Goal: Transaction & Acquisition: Book appointment/travel/reservation

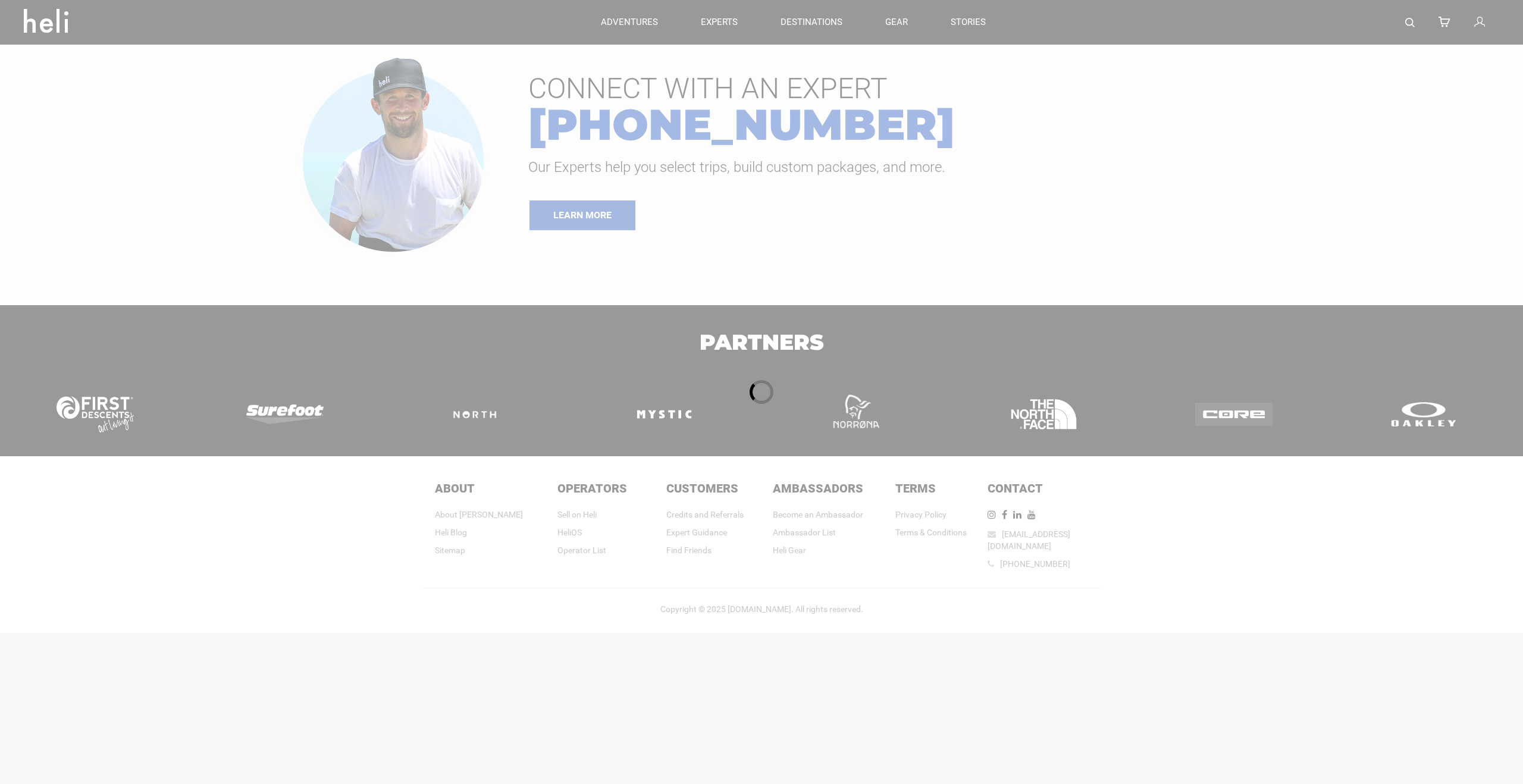
type input "Cat Skiing"
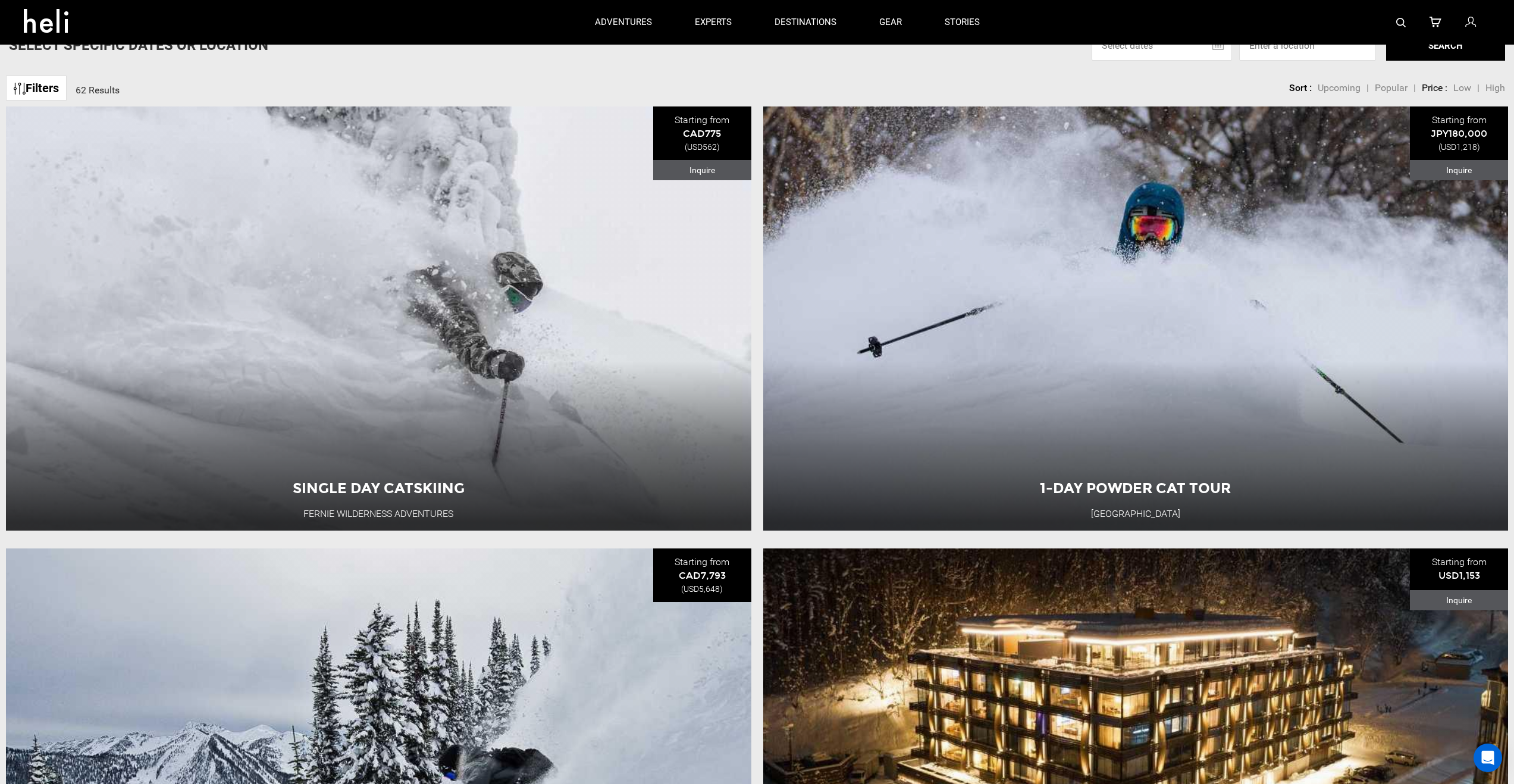
scroll to position [39, 0]
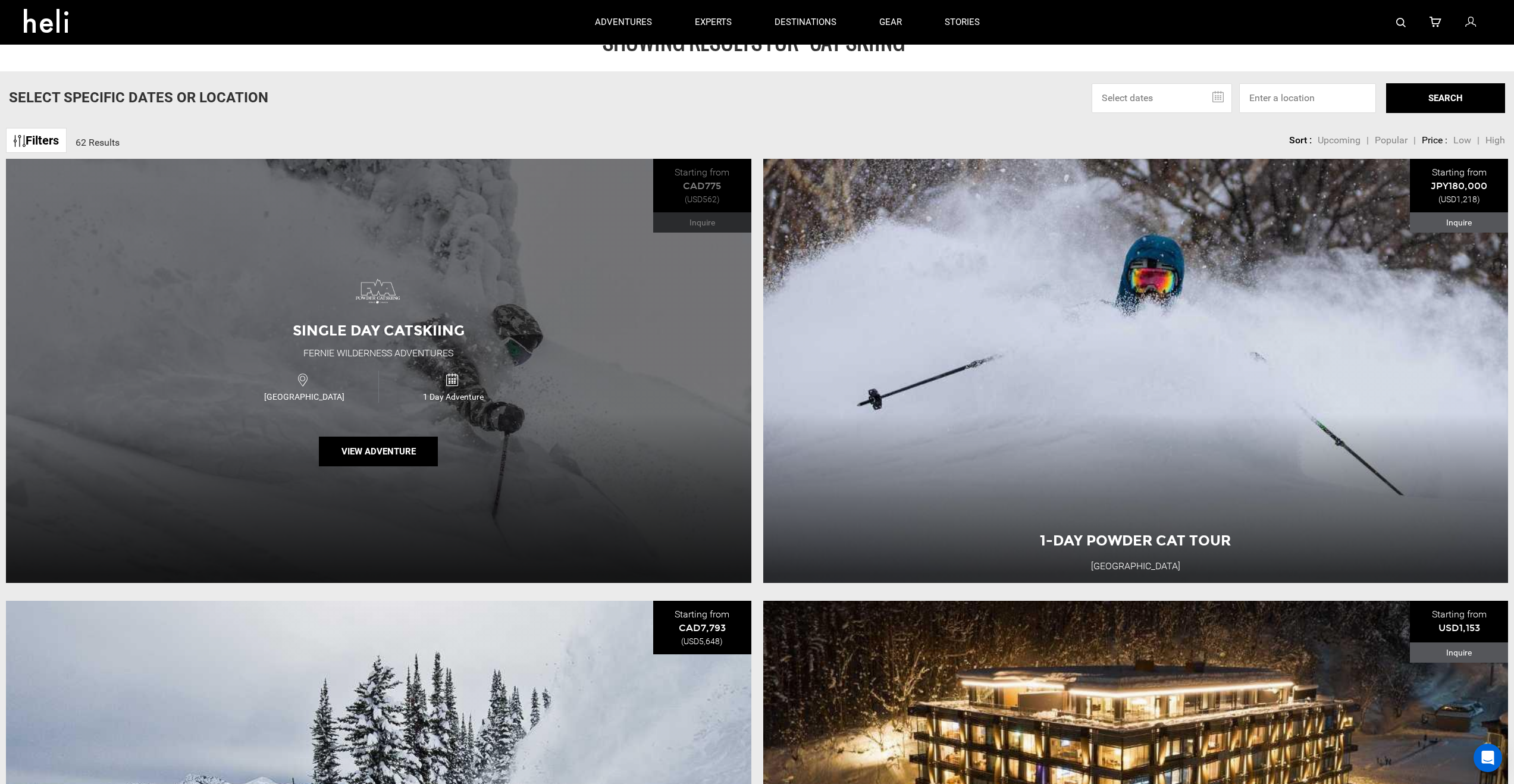
click at [708, 222] on div "Single Day Catskiing Fernie Wilderness Adventures Canada 1 Day Adventure View A…" at bounding box center [378, 371] width 746 height 424
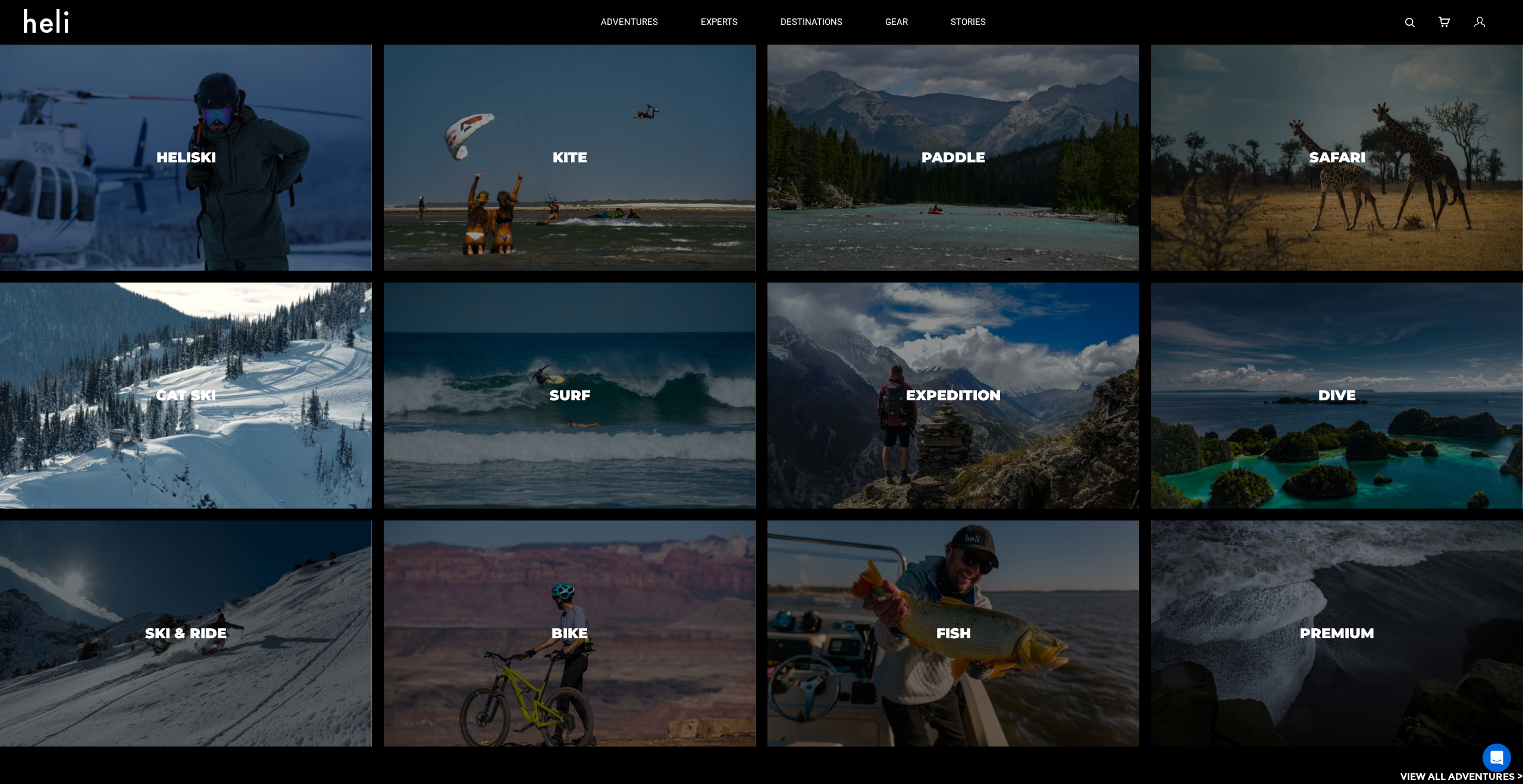
click at [184, 398] on h3 "Cat Ski" at bounding box center [186, 395] width 60 height 15
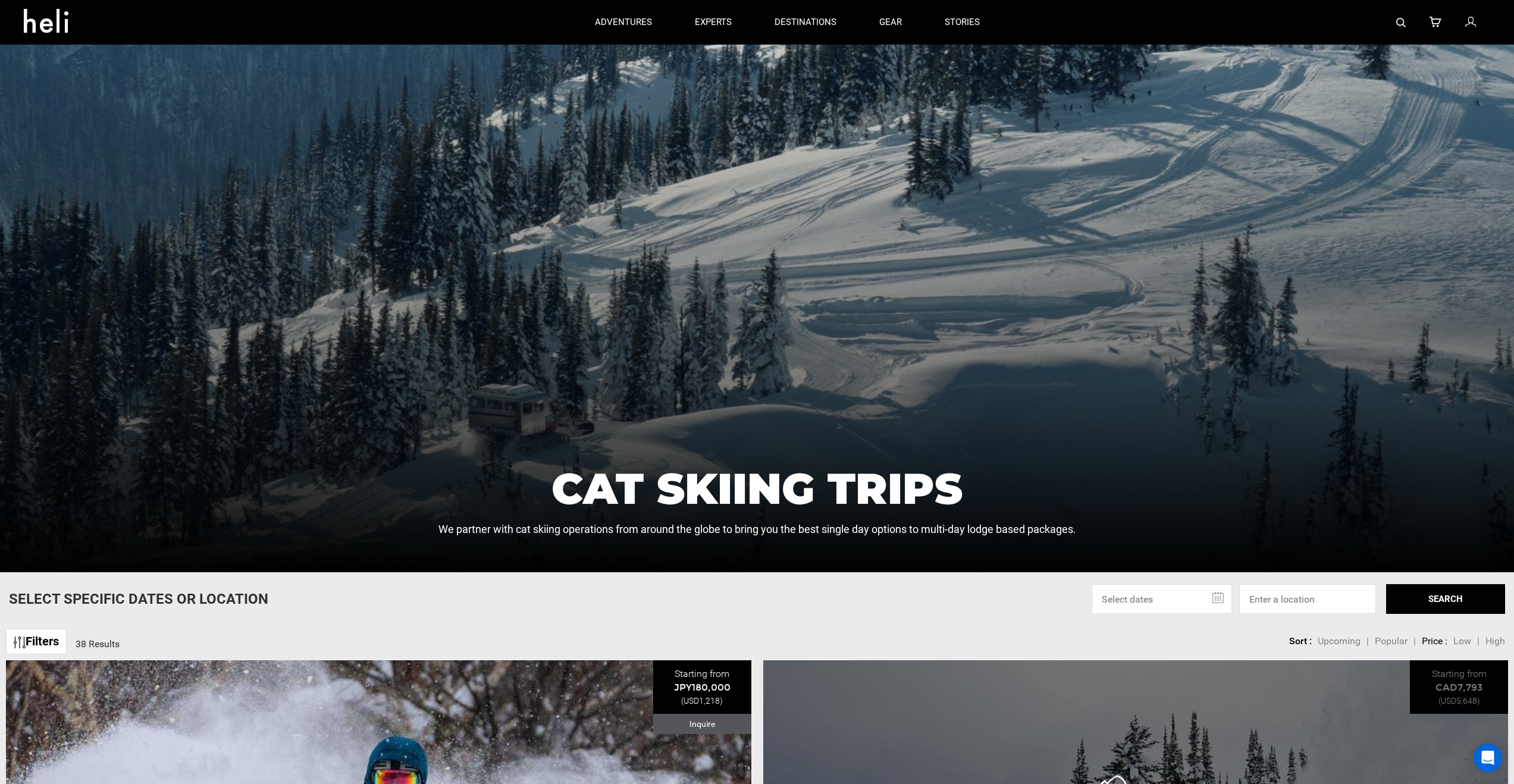
scroll to position [100, 0]
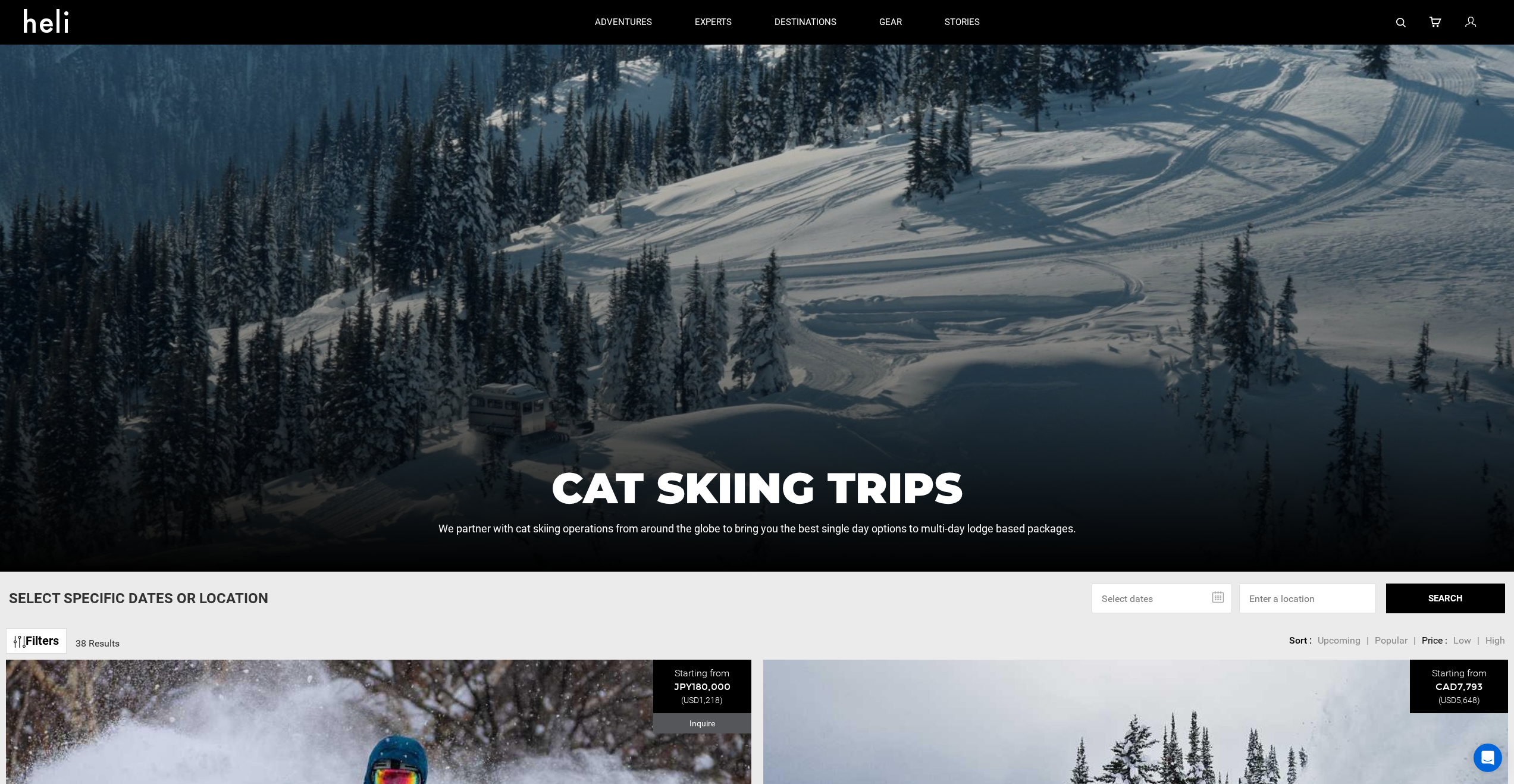
click at [1159, 596] on input "text" at bounding box center [1162, 598] width 140 height 30
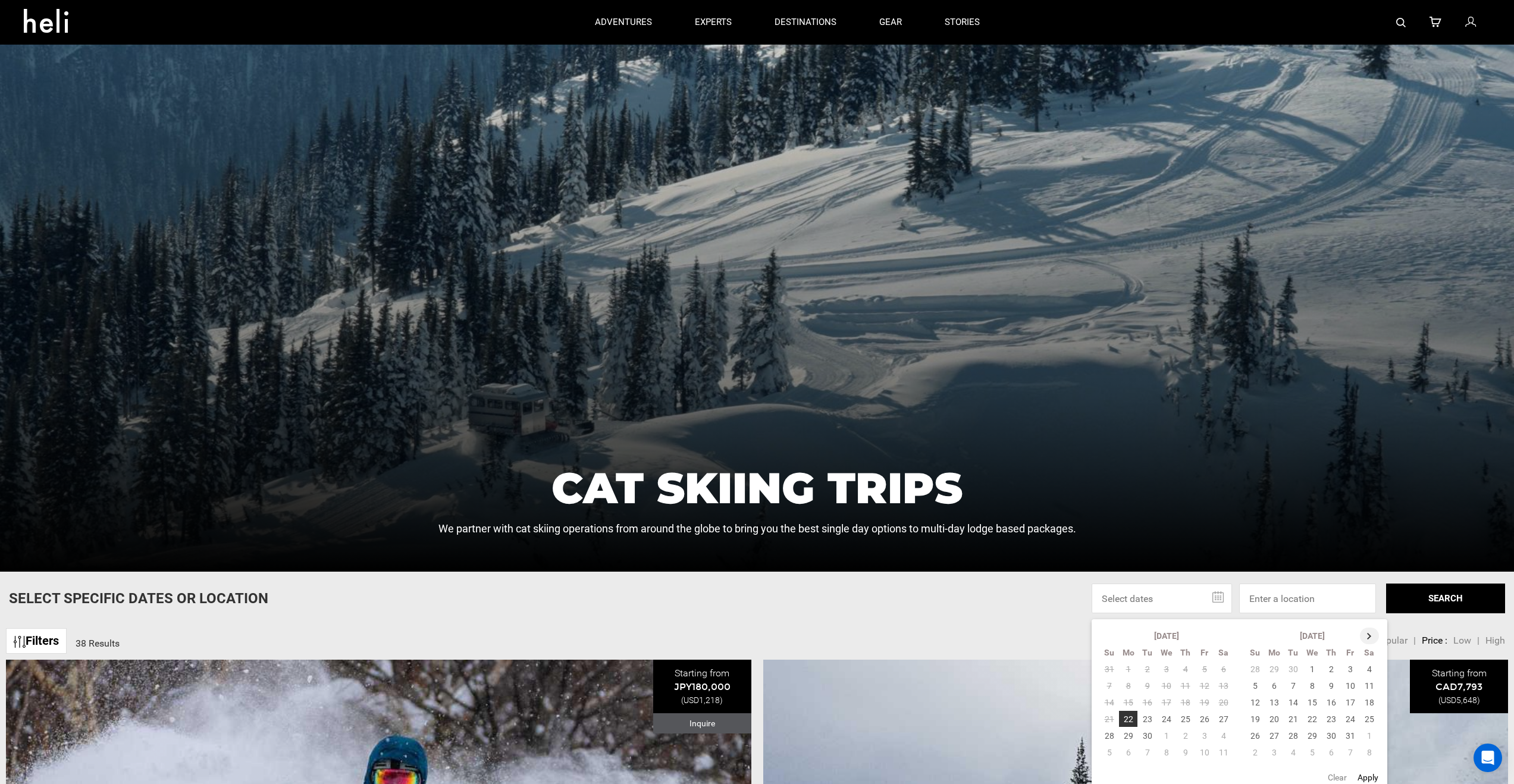
click at [1369, 636] on th at bounding box center [1370, 636] width 19 height 17
click at [1369, 636] on th at bounding box center [1371, 636] width 19 height 17
click at [1107, 686] on td "4" at bounding box center [1109, 685] width 20 height 17
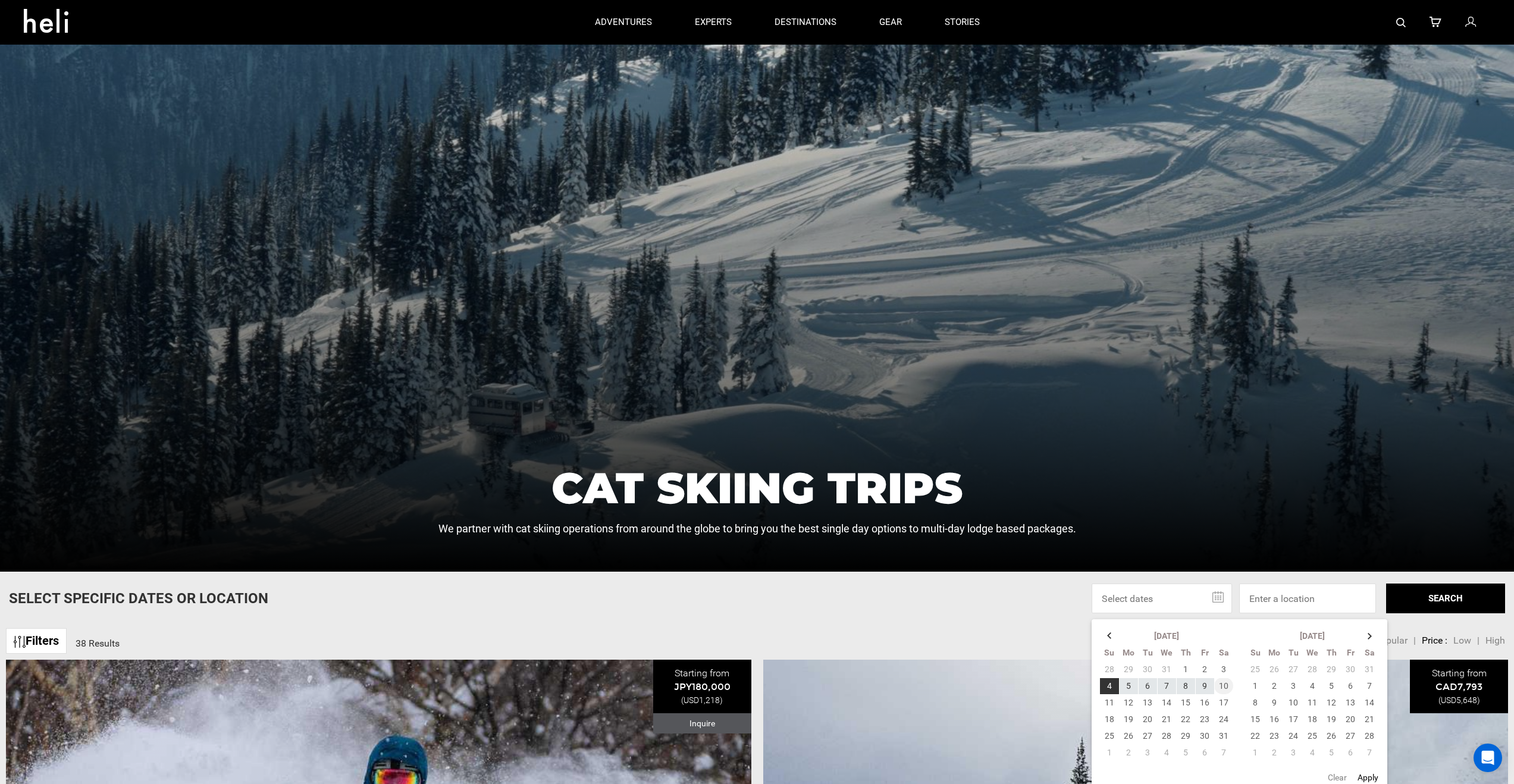
click at [1227, 687] on td "10" at bounding box center [1224, 685] width 19 height 17
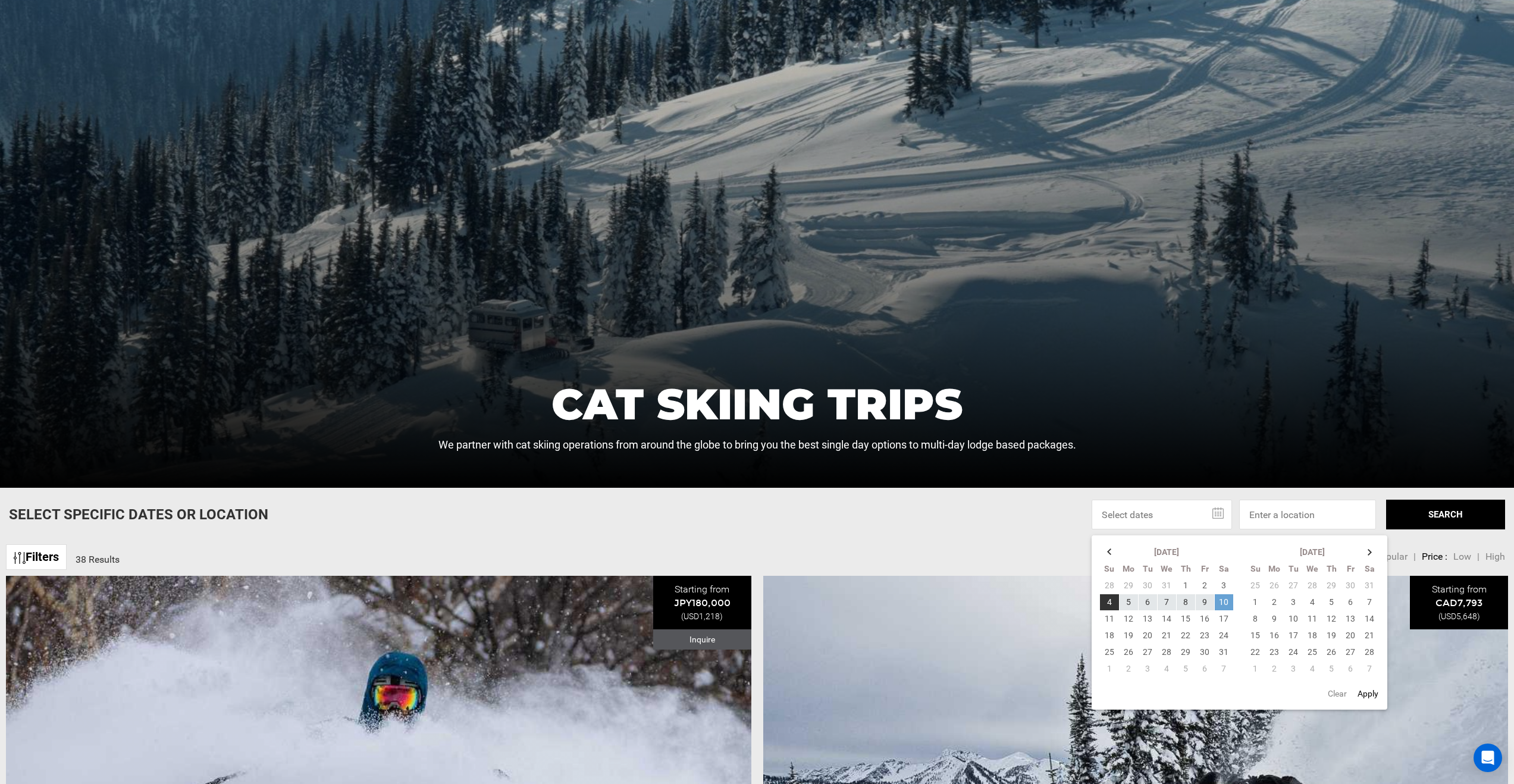
scroll to position [201, 0]
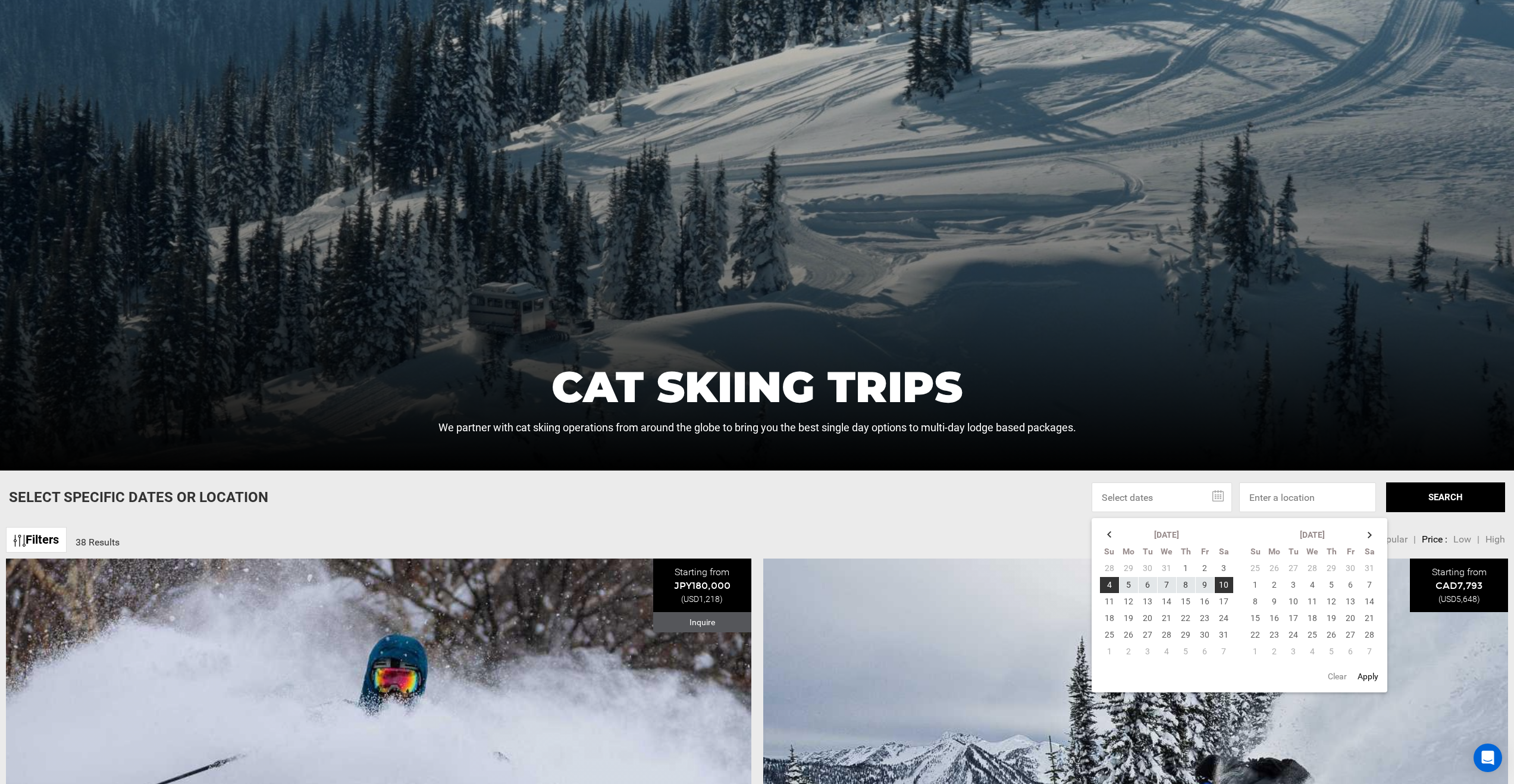
click at [1370, 675] on button "Apply" at bounding box center [1368, 676] width 28 height 21
type input "[DATE] - [DATE]"
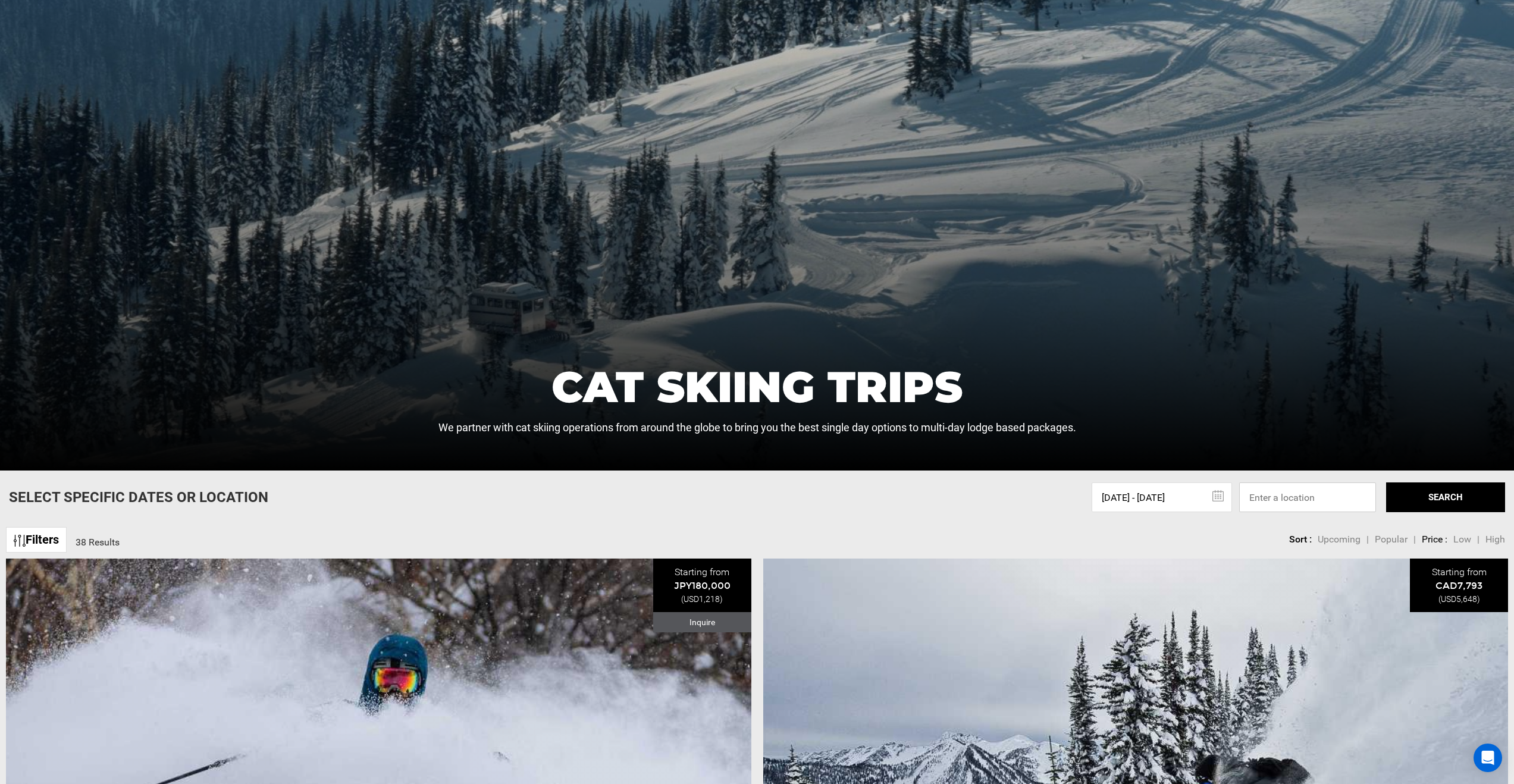
click at [1308, 495] on input at bounding box center [1308, 497] width 137 height 30
type input "[GEOGRAPHIC_DATA]"
click at [1452, 508] on button "SEARCH" at bounding box center [1446, 497] width 119 height 30
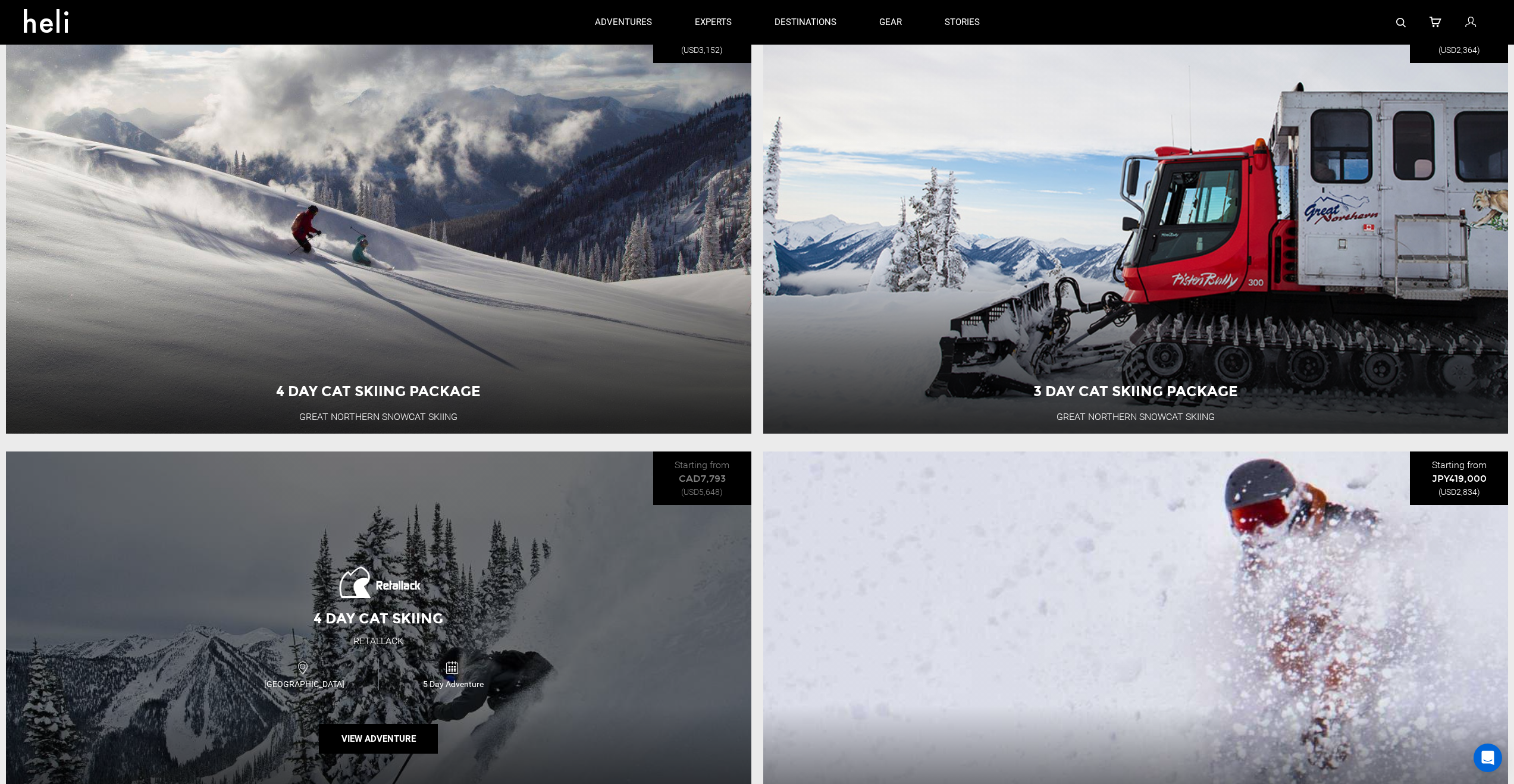
scroll to position [610, 0]
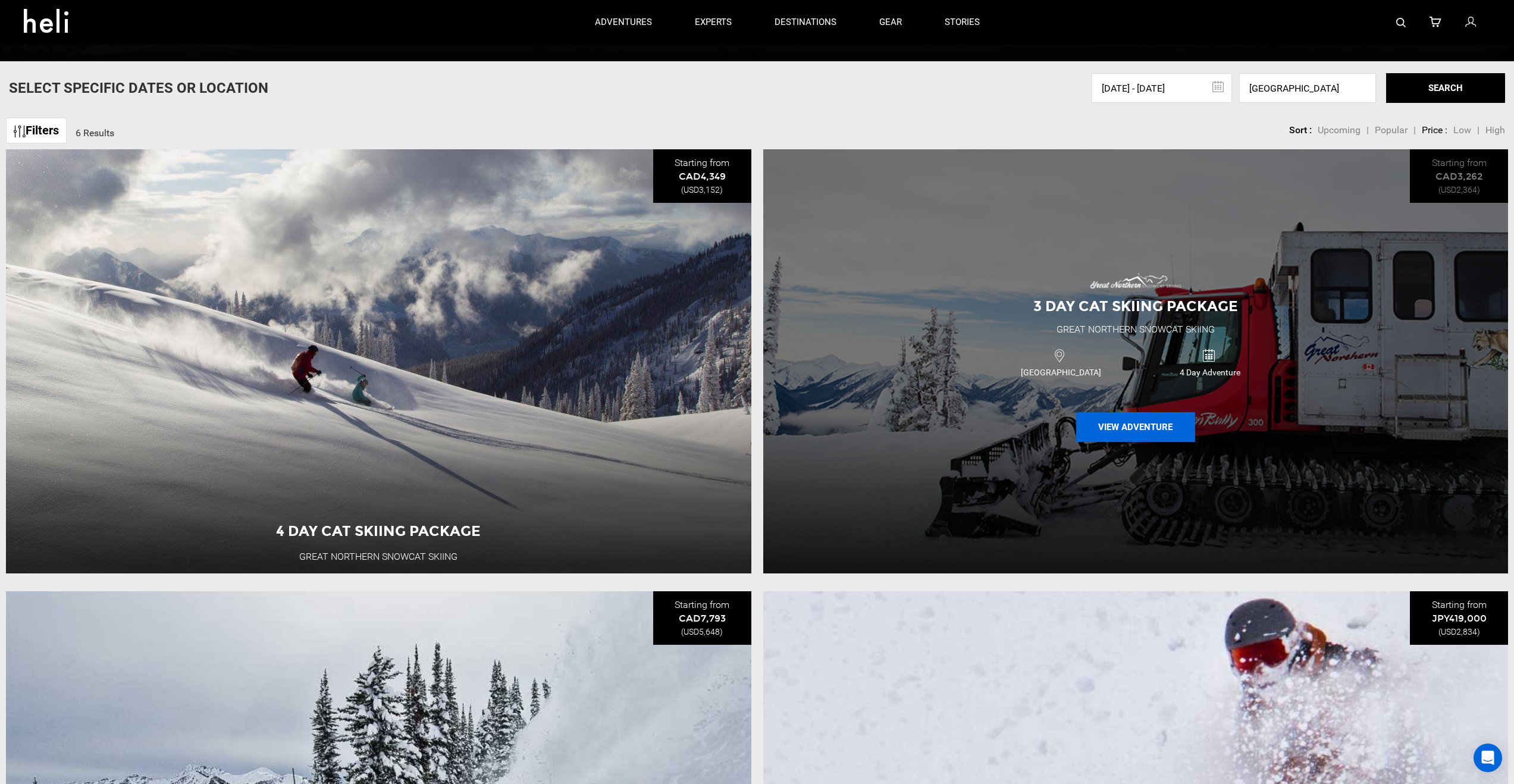
click at [1153, 427] on button "View Adventure" at bounding box center [1136, 426] width 119 height 30
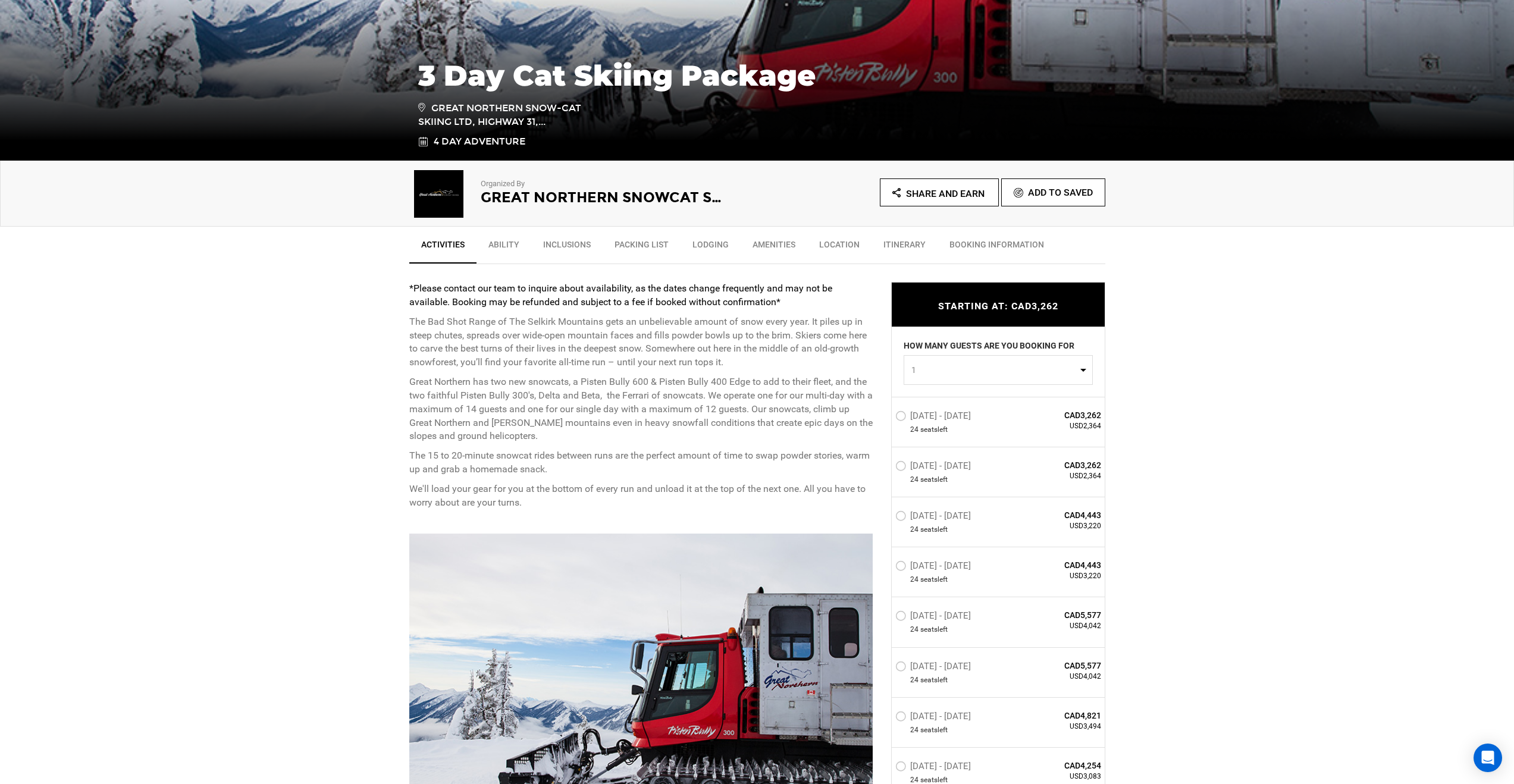
scroll to position [305, 0]
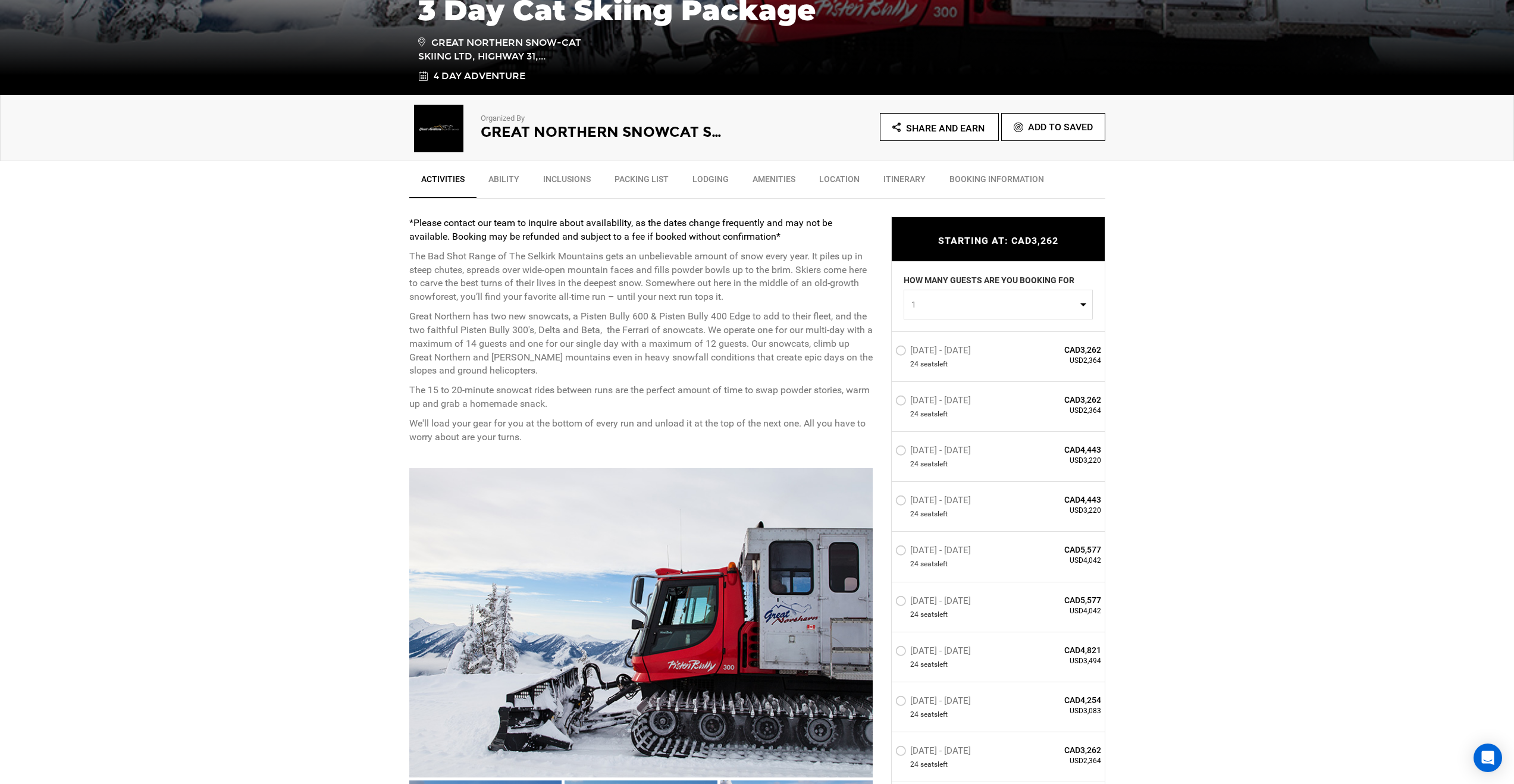
click at [1085, 303] on button "1" at bounding box center [998, 304] width 190 height 30
click at [915, 399] on link "4" at bounding box center [998, 397] width 188 height 21
select select "4"
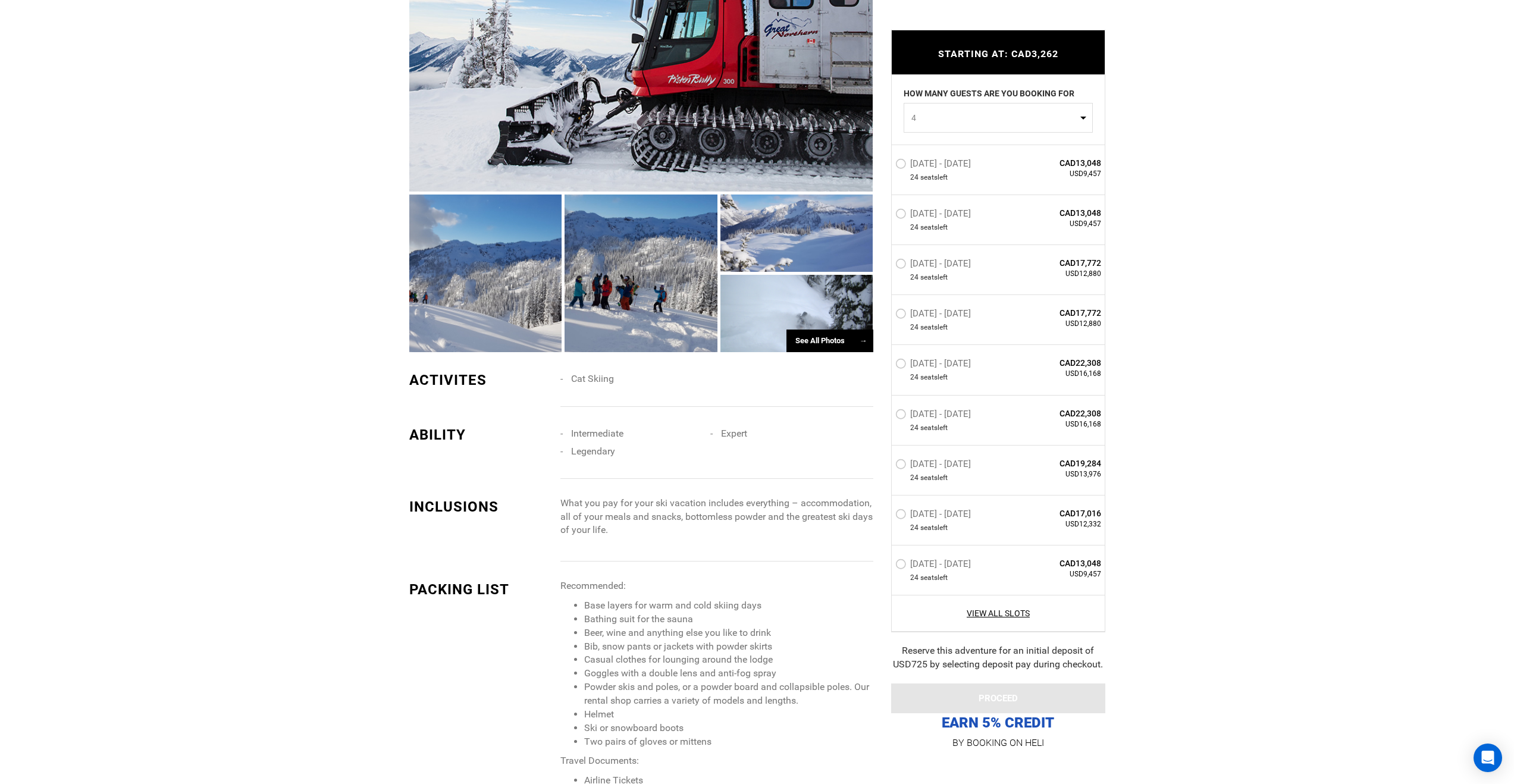
scroll to position [894, 0]
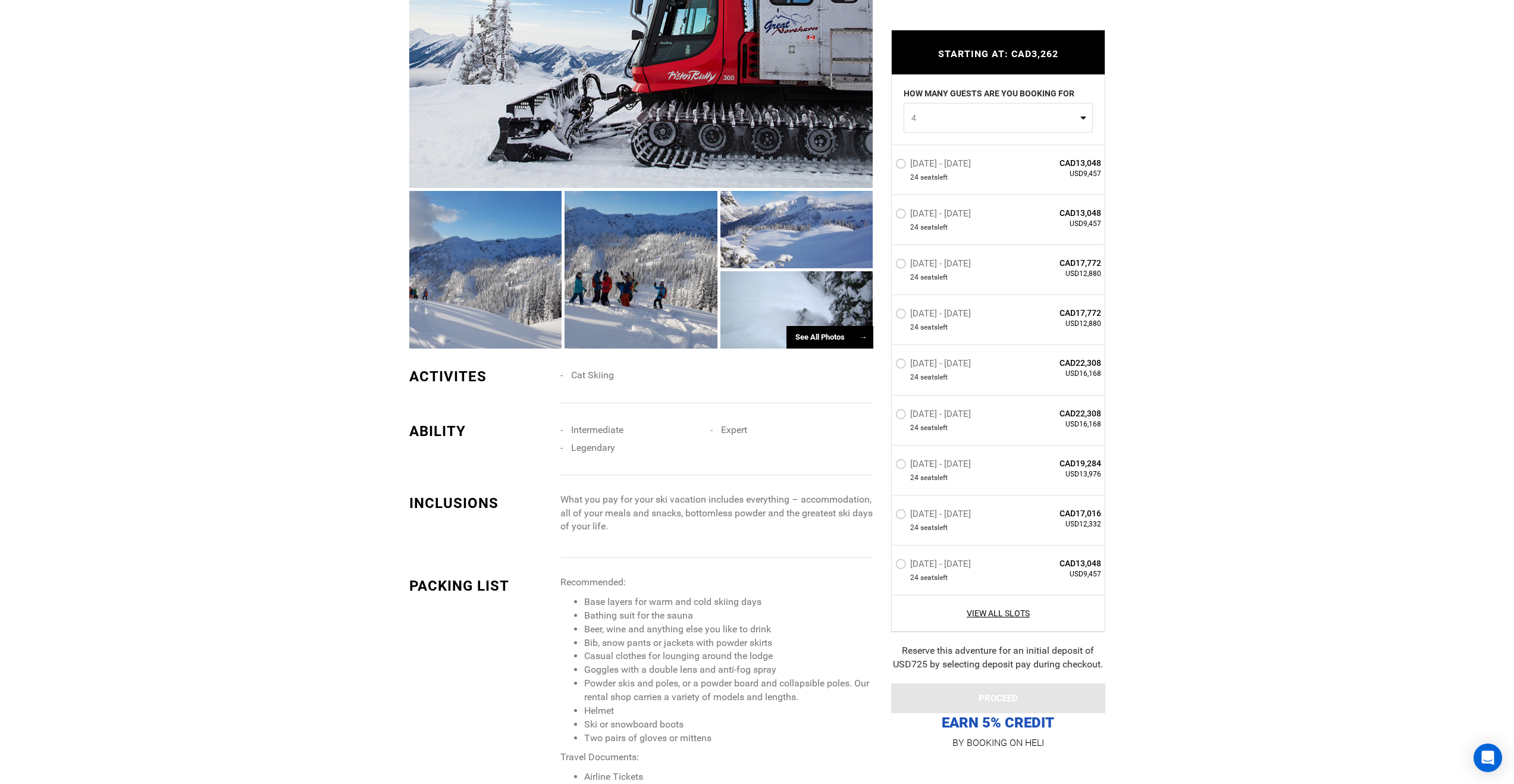
click at [1084, 116] on button "4" at bounding box center [998, 118] width 190 height 30
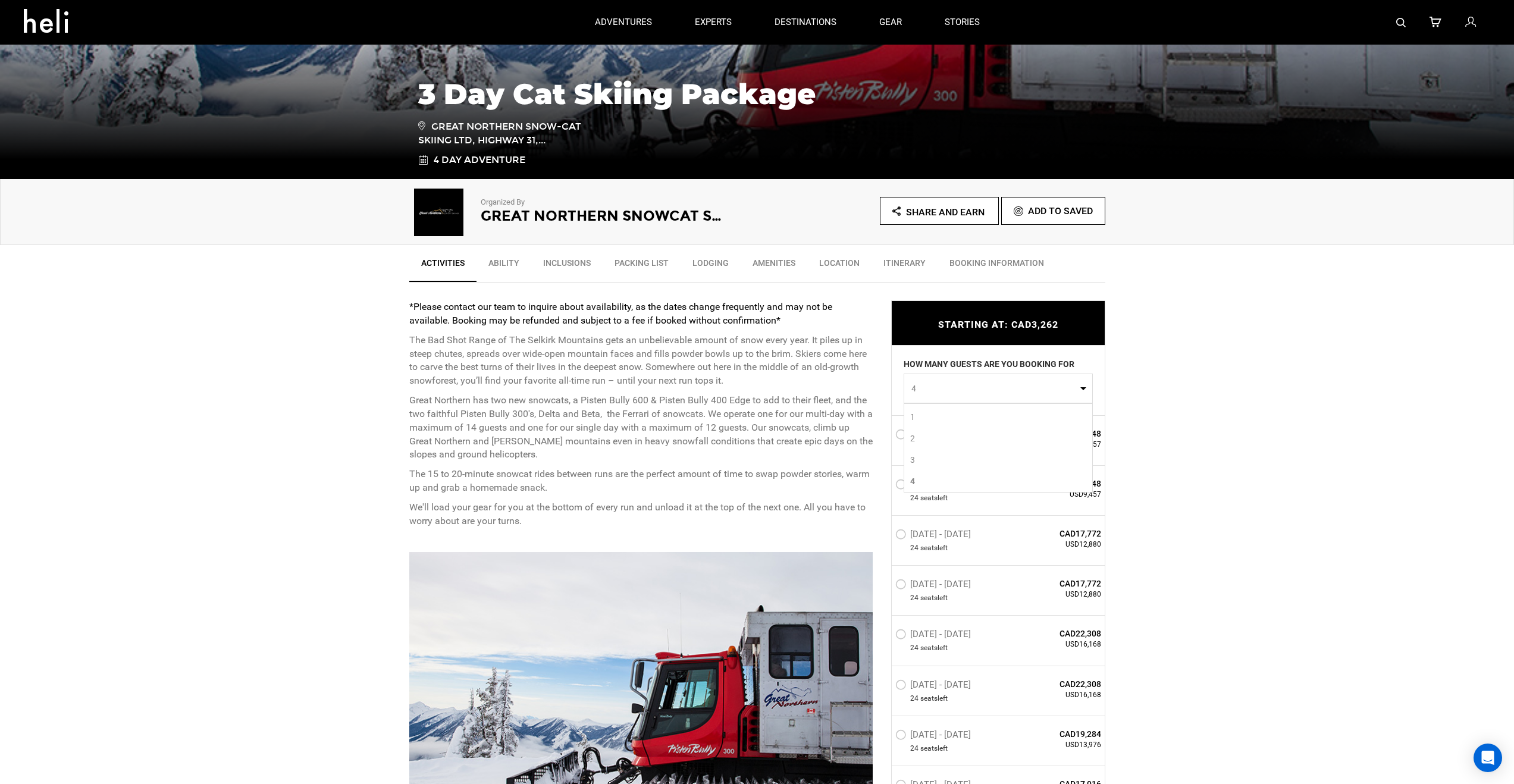
scroll to position [0, 0]
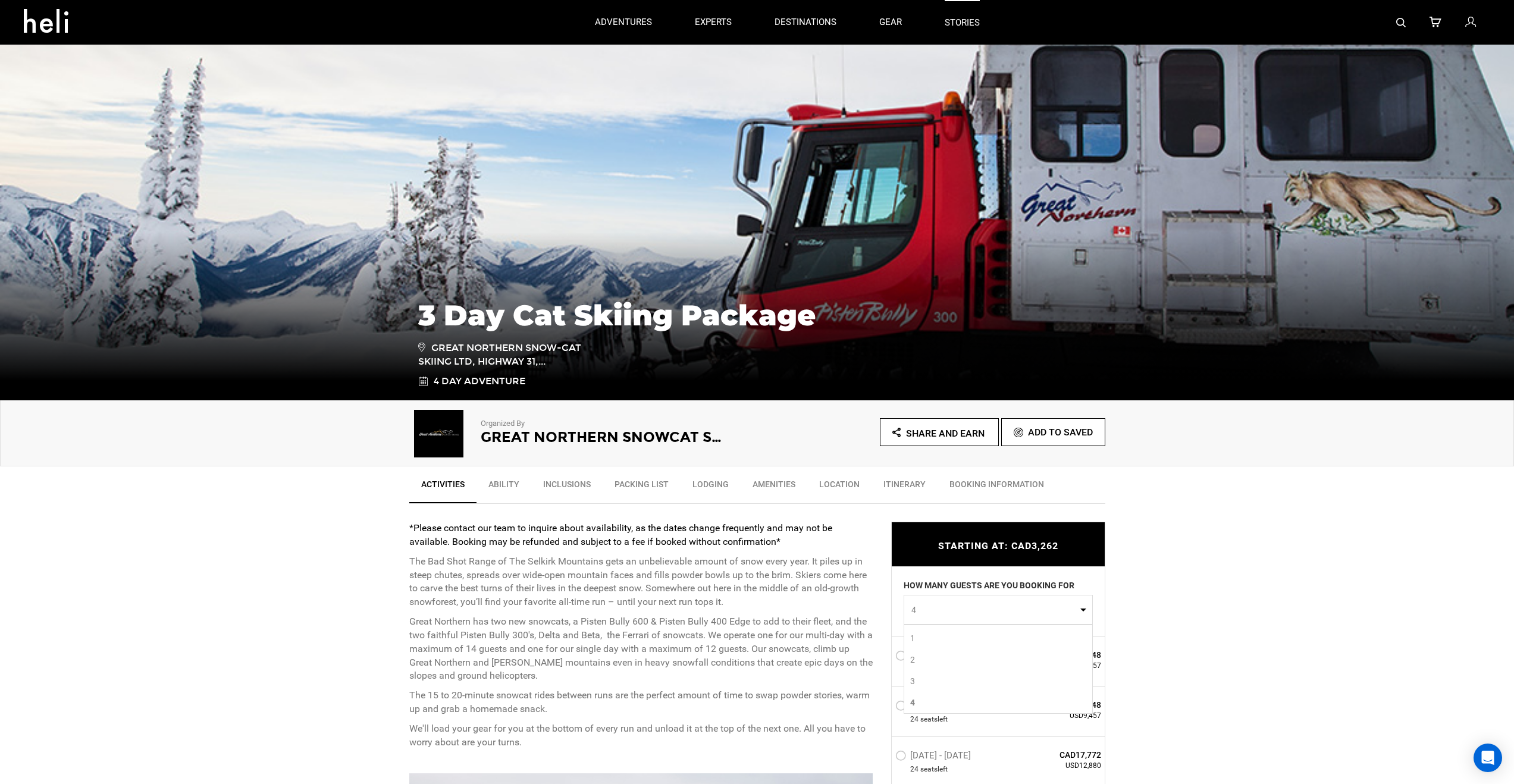
click at [971, 26] on link "stories" at bounding box center [962, 22] width 35 height 45
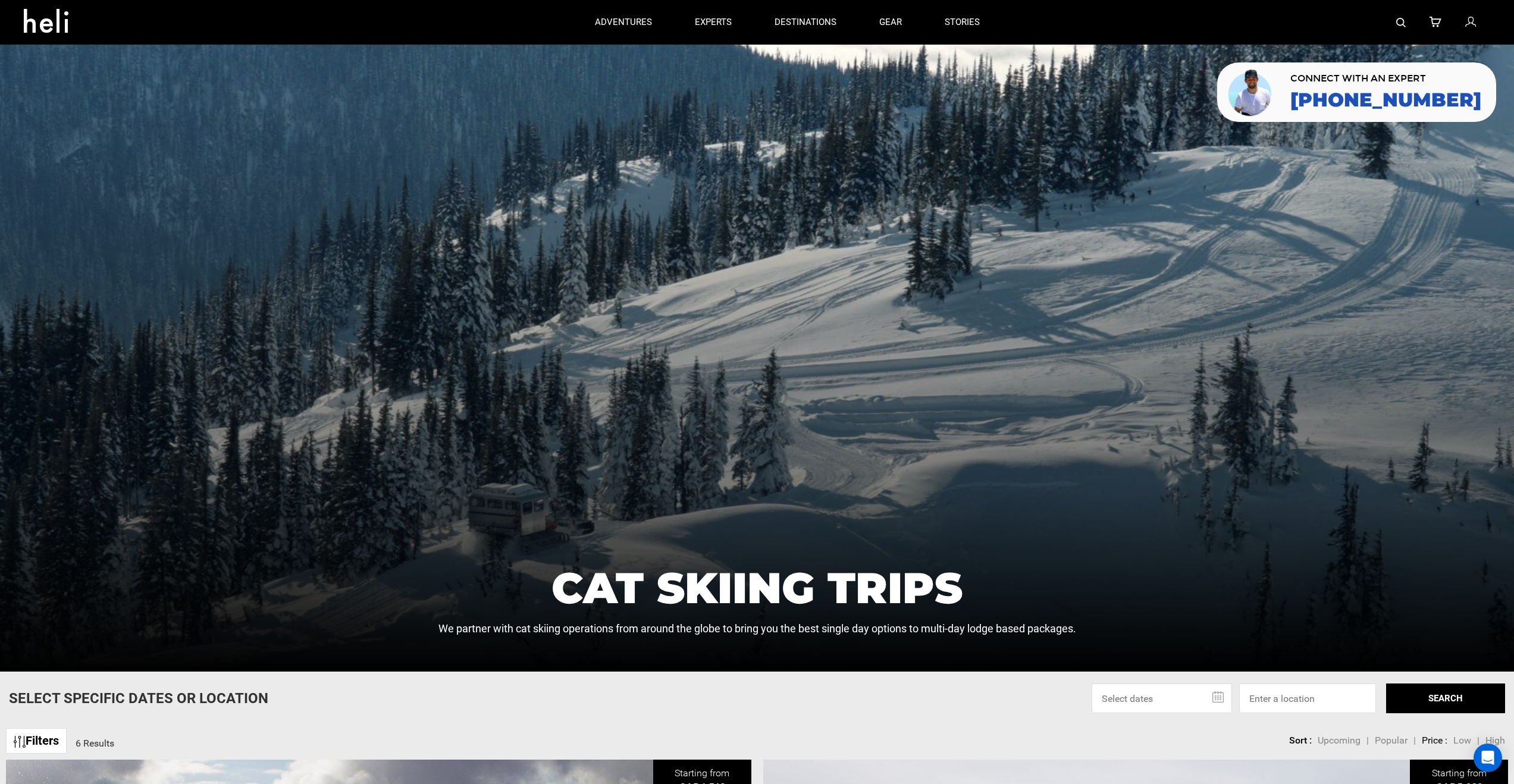
scroll to position [201, 0]
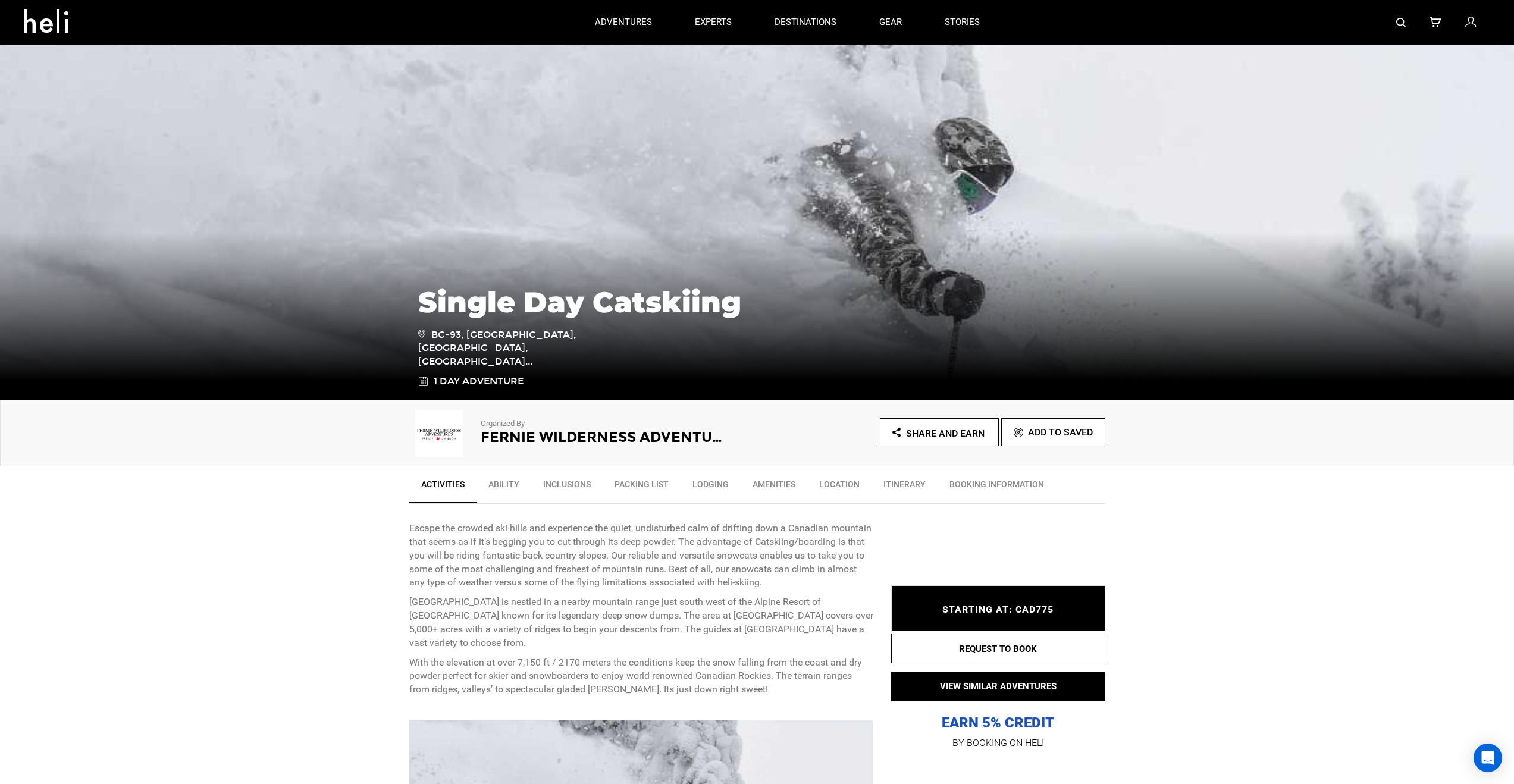
type input "Cat Skiing"
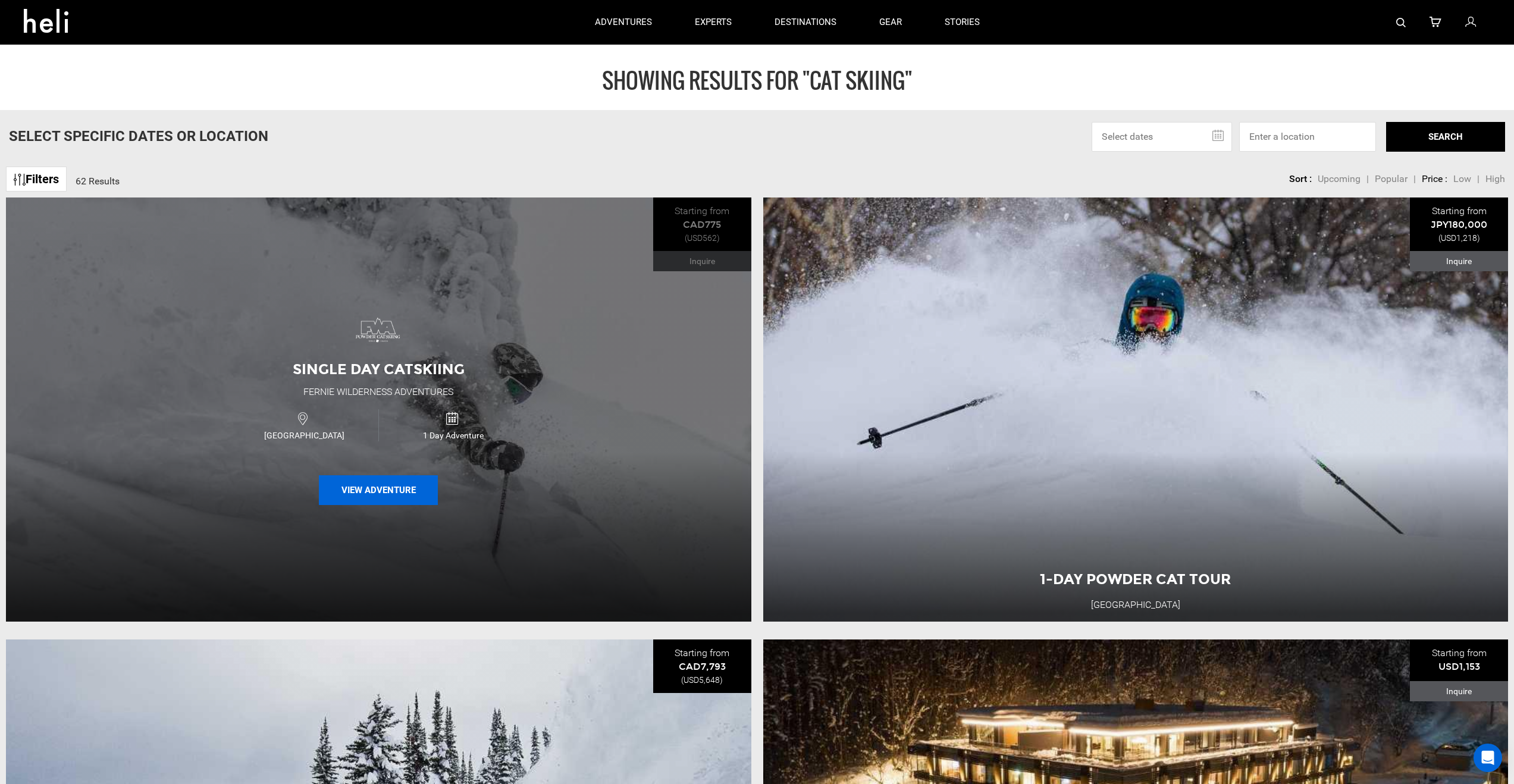
click at [378, 489] on button "View Adventure" at bounding box center [378, 490] width 119 height 30
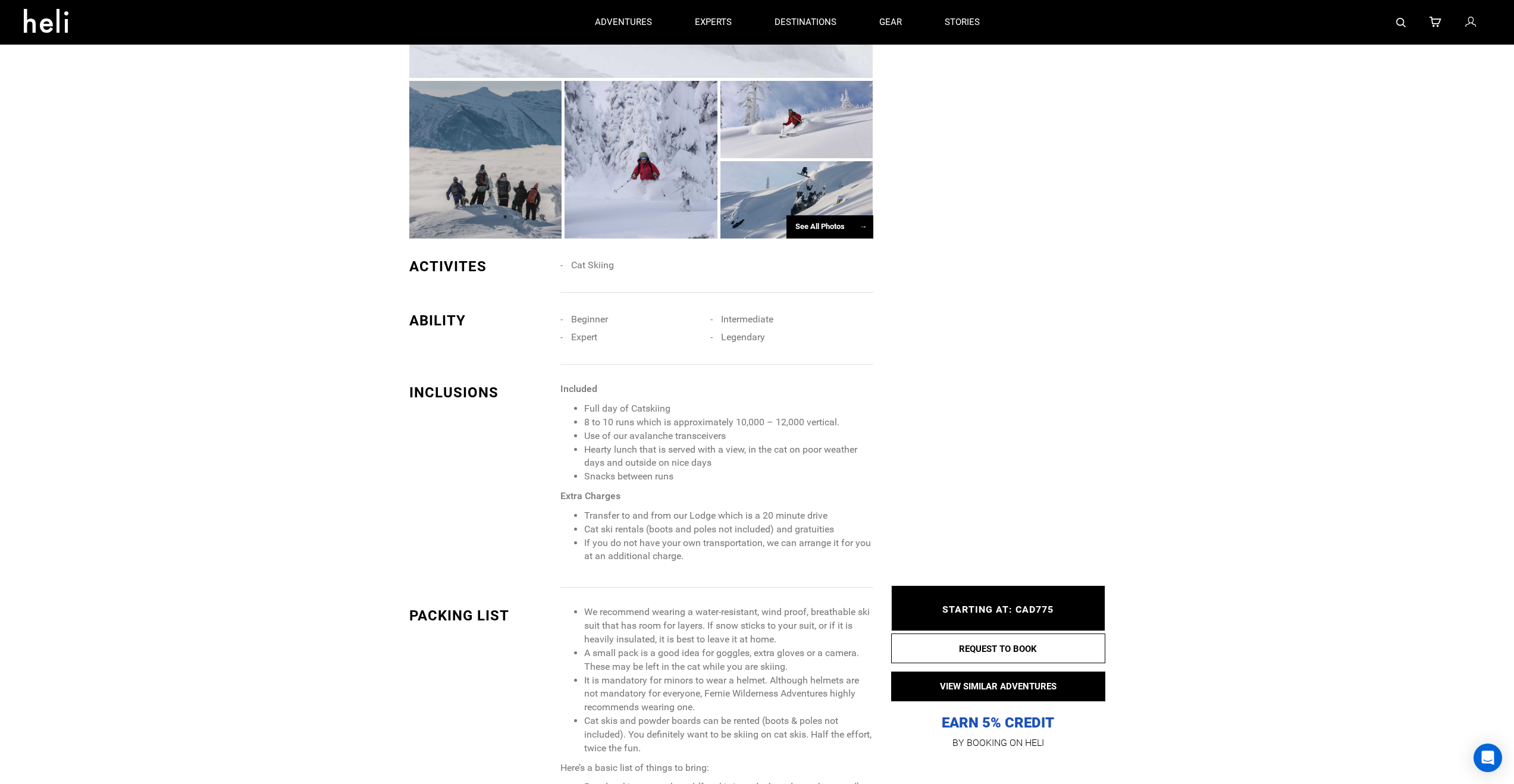
scroll to position [921, 0]
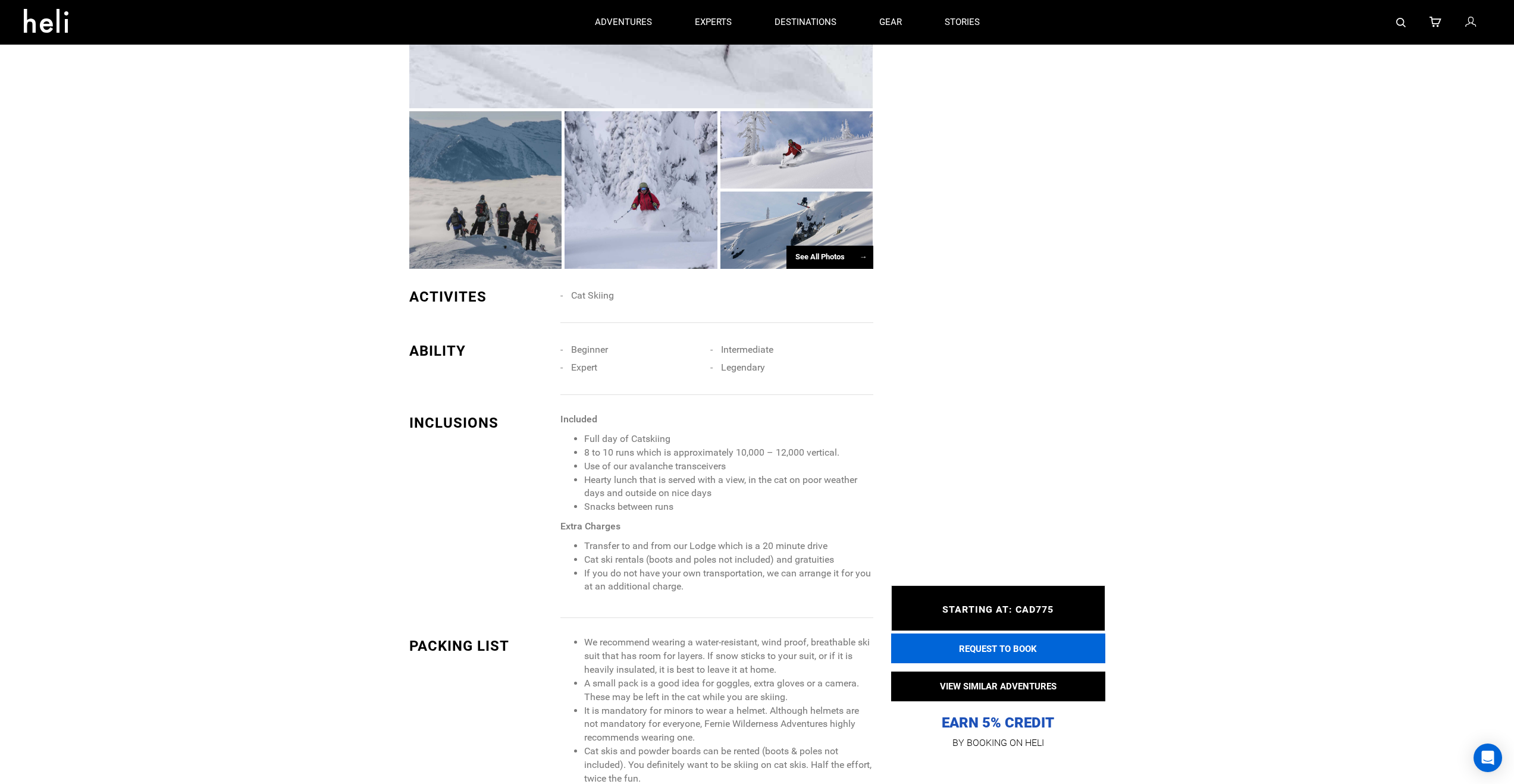
click at [992, 648] on button "REQUEST TO BOOK" at bounding box center [998, 648] width 214 height 30
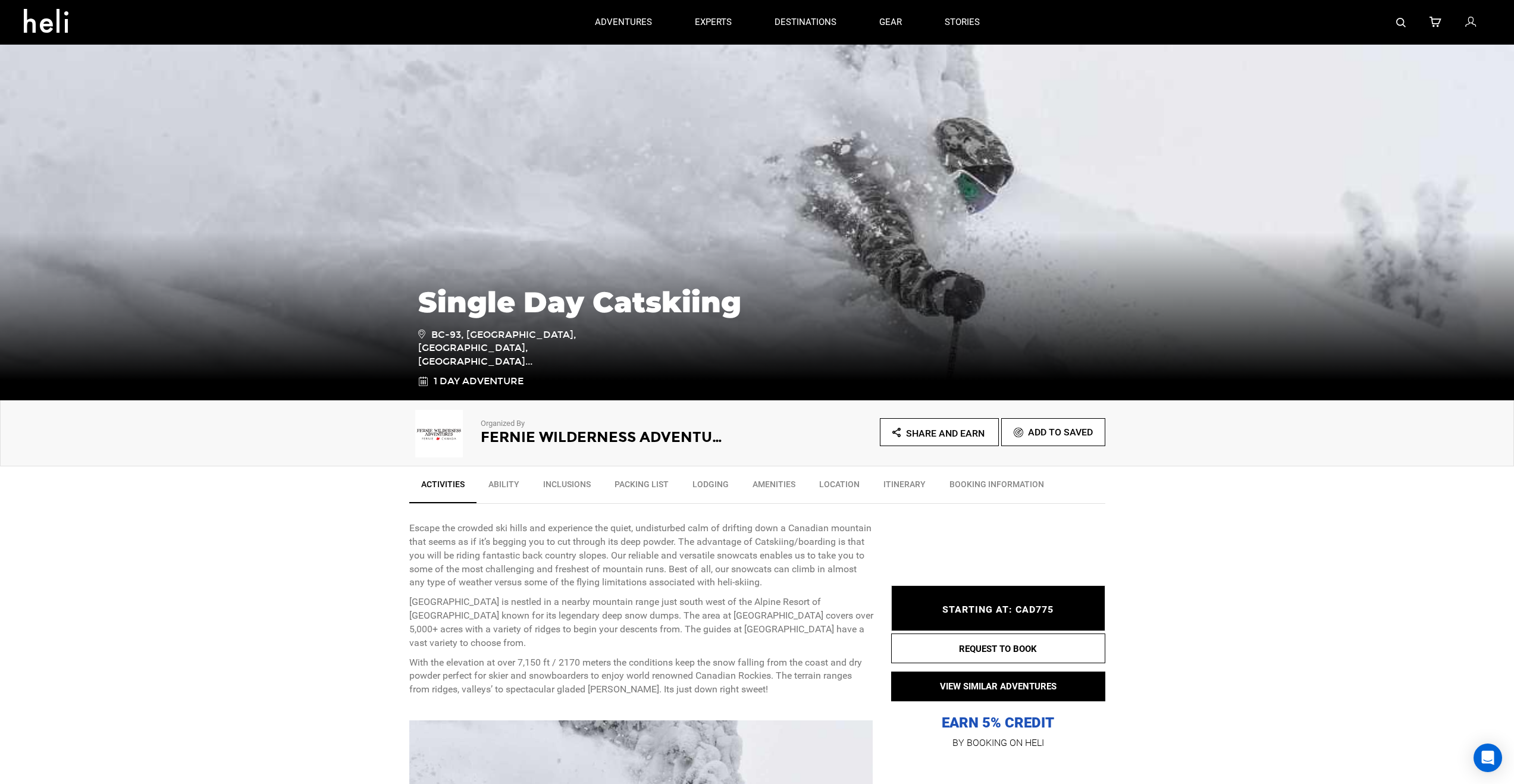
type input "Cat Skiing"
